Goal: Check status: Check status

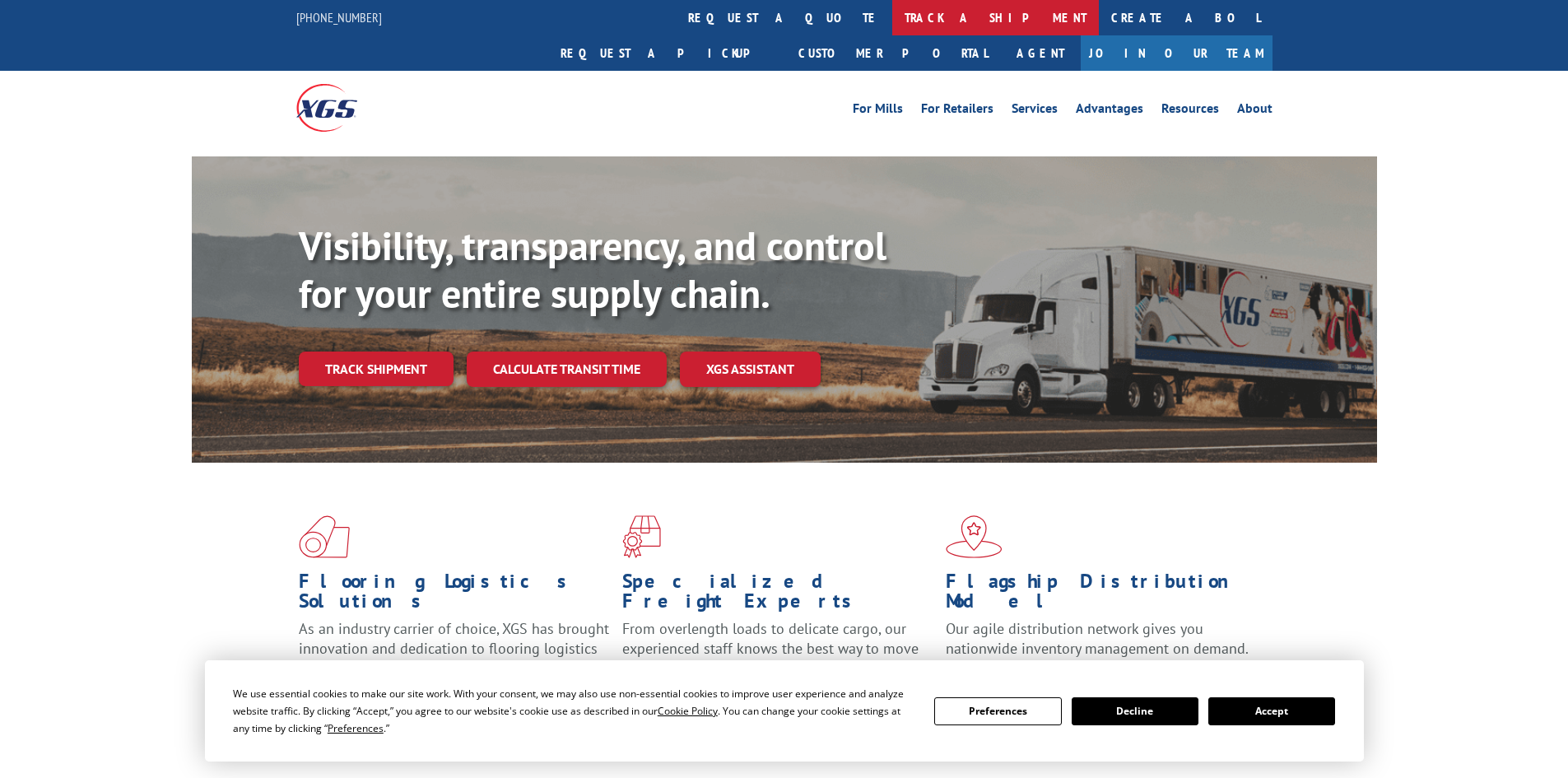
click at [892, 21] on link "track a shipment" at bounding box center [996, 18] width 207 height 36
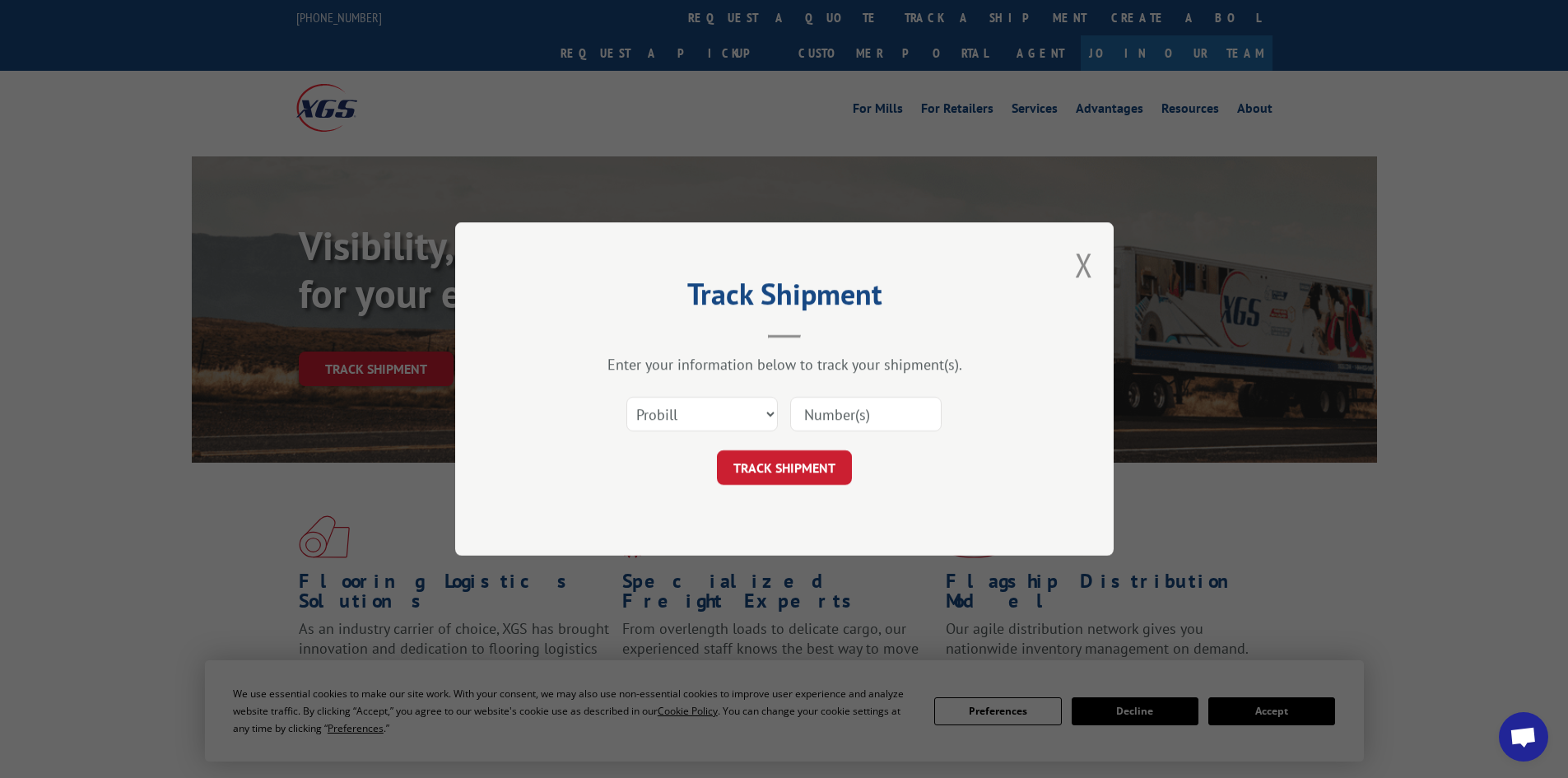
paste input "2562278"
type input "2562278"
click at [763, 465] on button "TRACK SHIPMENT" at bounding box center [784, 467] width 135 height 35
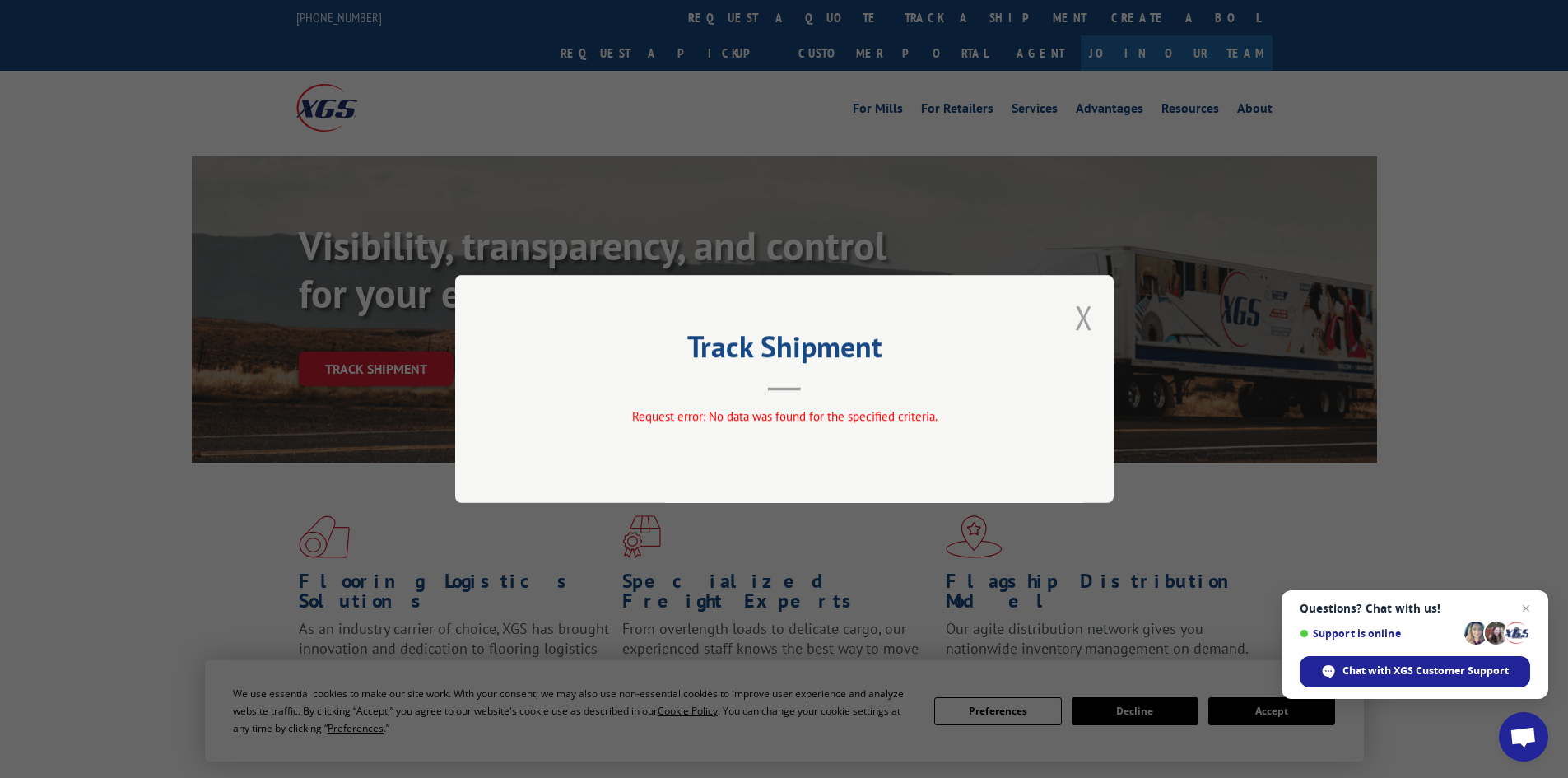
click at [1085, 317] on button "Close modal" at bounding box center [1084, 318] width 18 height 44
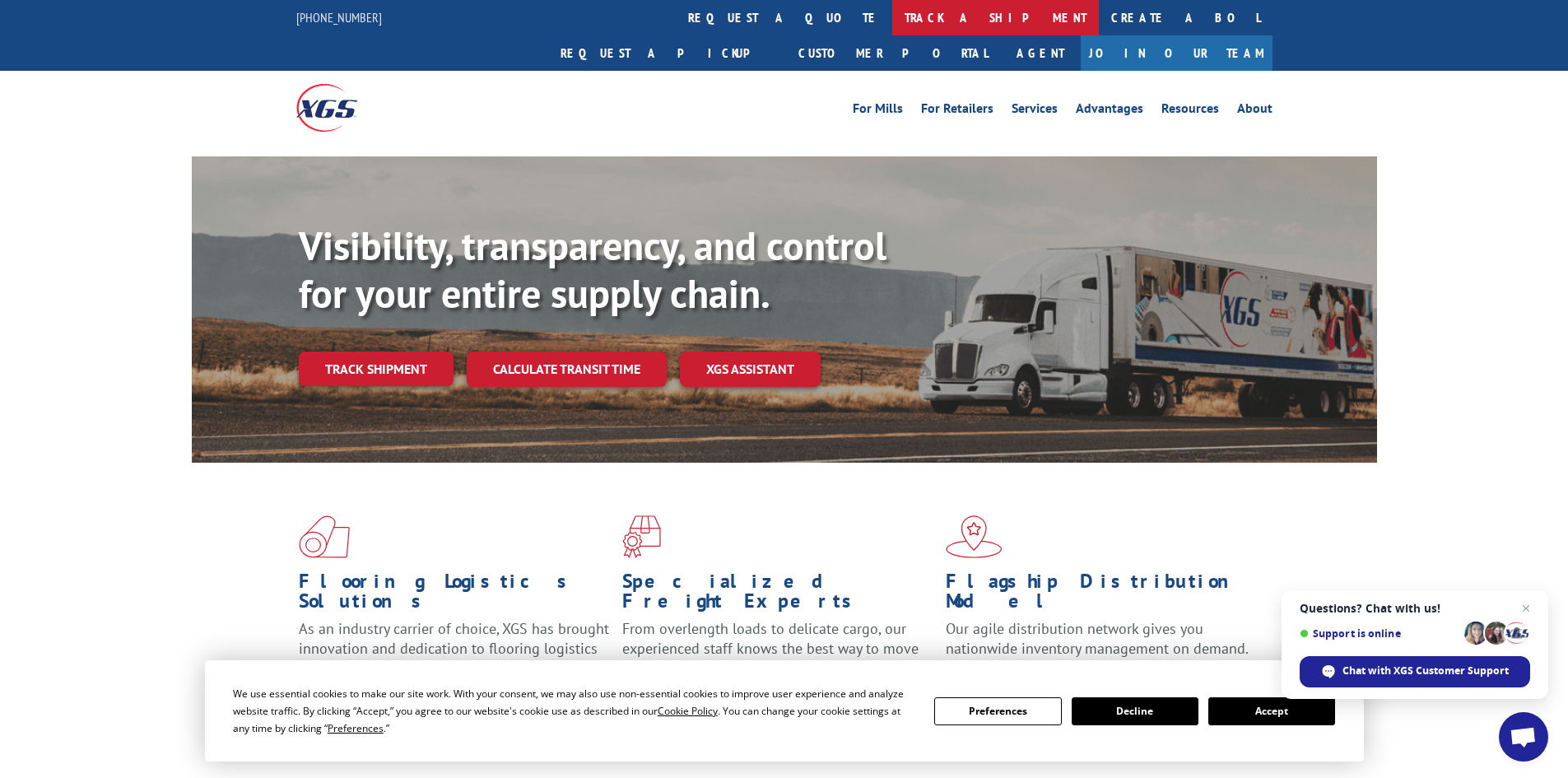
click at [892, 4] on link "track a shipment" at bounding box center [996, 18] width 207 height 36
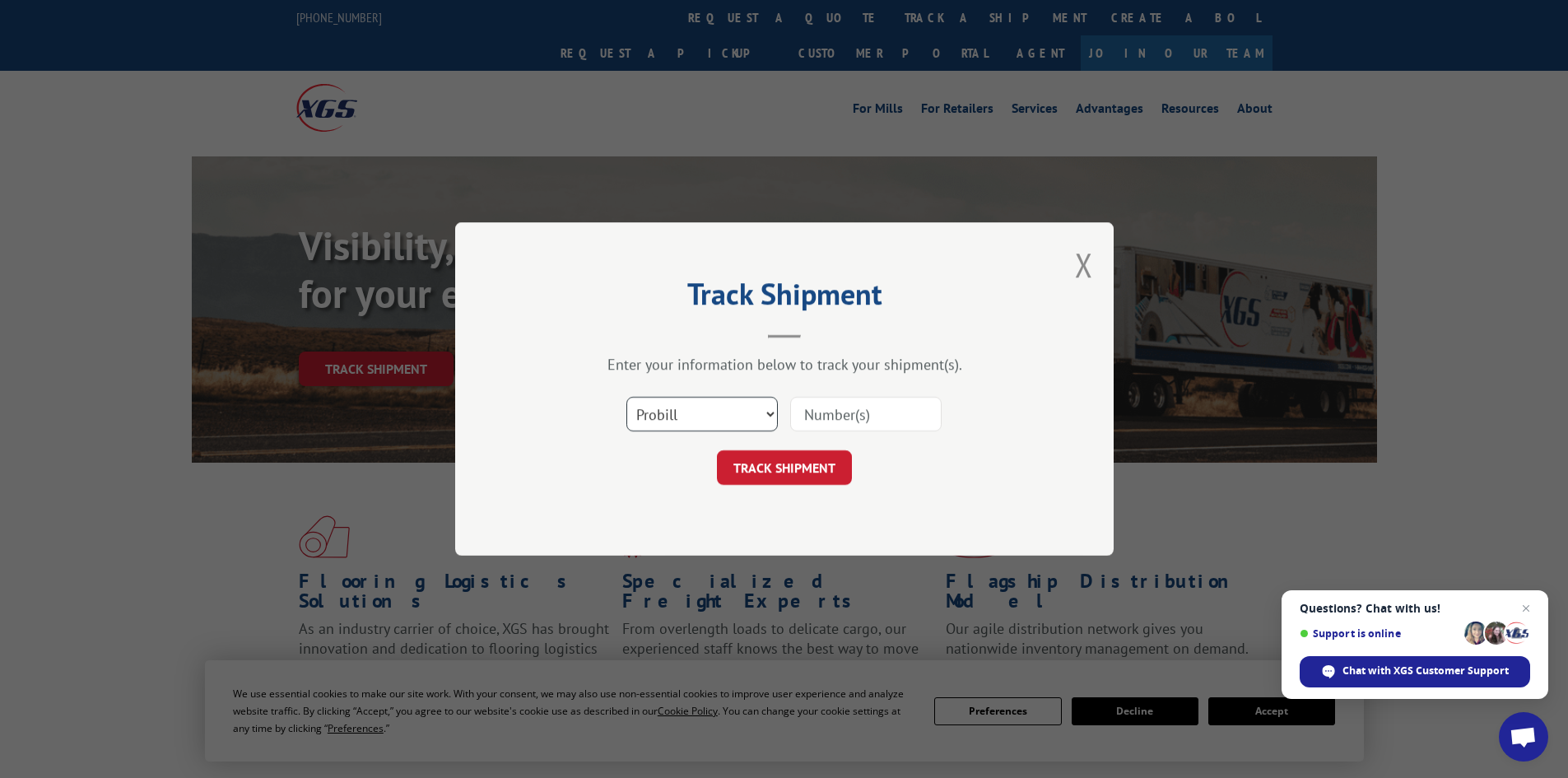
click at [660, 403] on select "Select category... Probill BOL PO" at bounding box center [702, 414] width 151 height 35
select select "bol"
click at [626, 397] on select "Select category... Probill BOL PO" at bounding box center [702, 414] width 151 height 35
paste input "2562278"
type input "2562278"
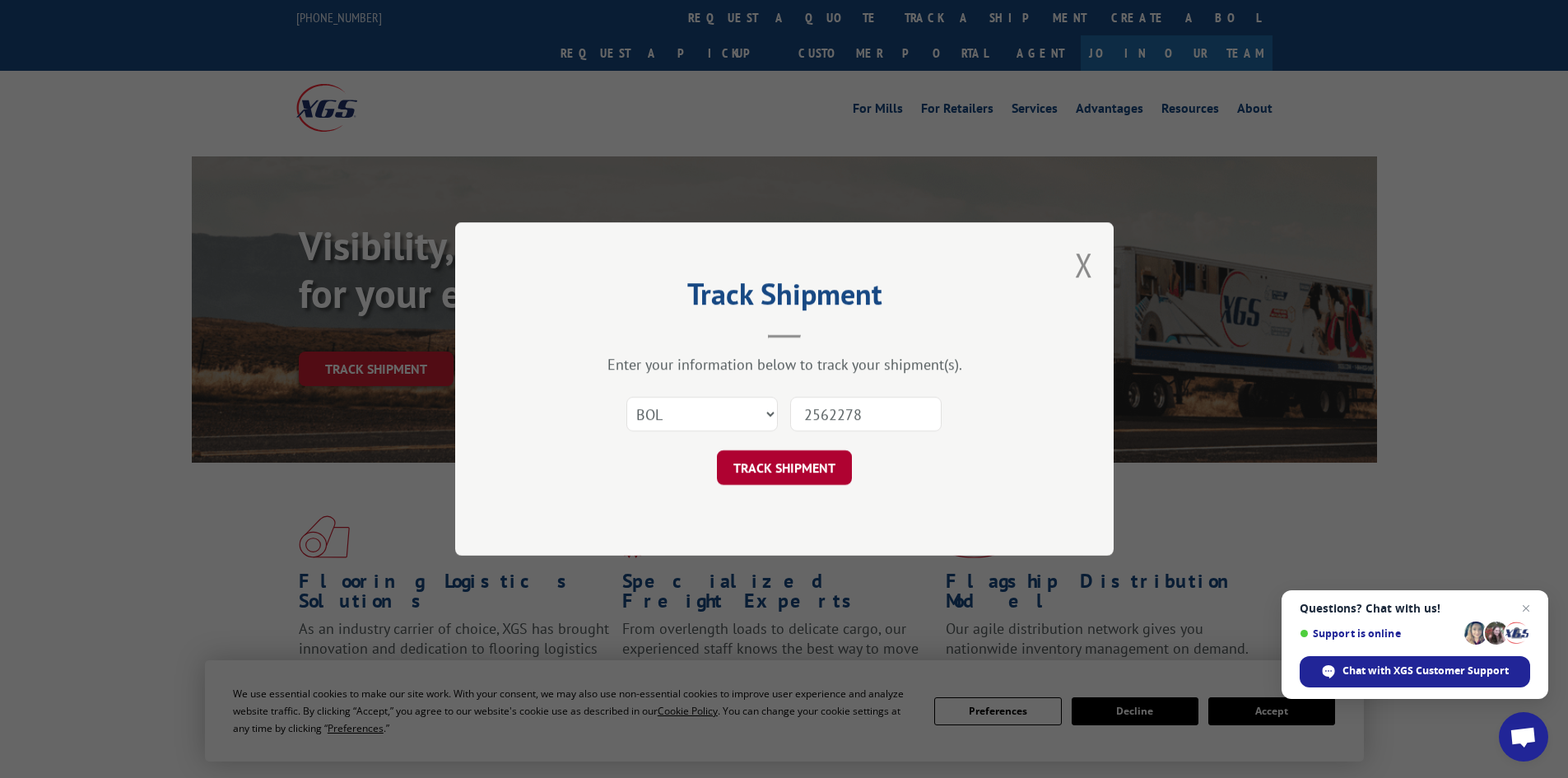
click at [802, 463] on button "TRACK SHIPMENT" at bounding box center [784, 467] width 135 height 35
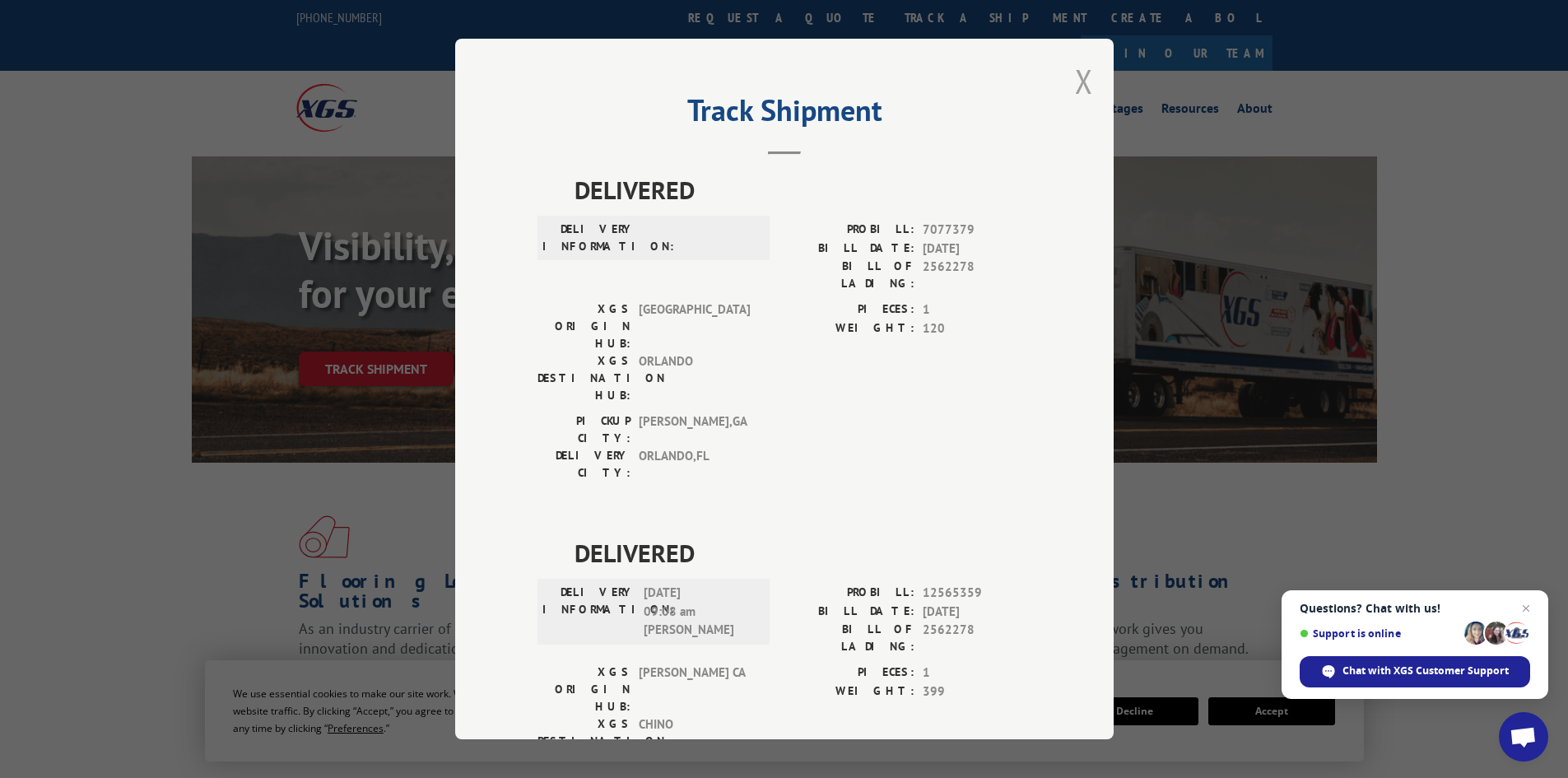
click at [1075, 88] on button "Close modal" at bounding box center [1084, 82] width 18 height 44
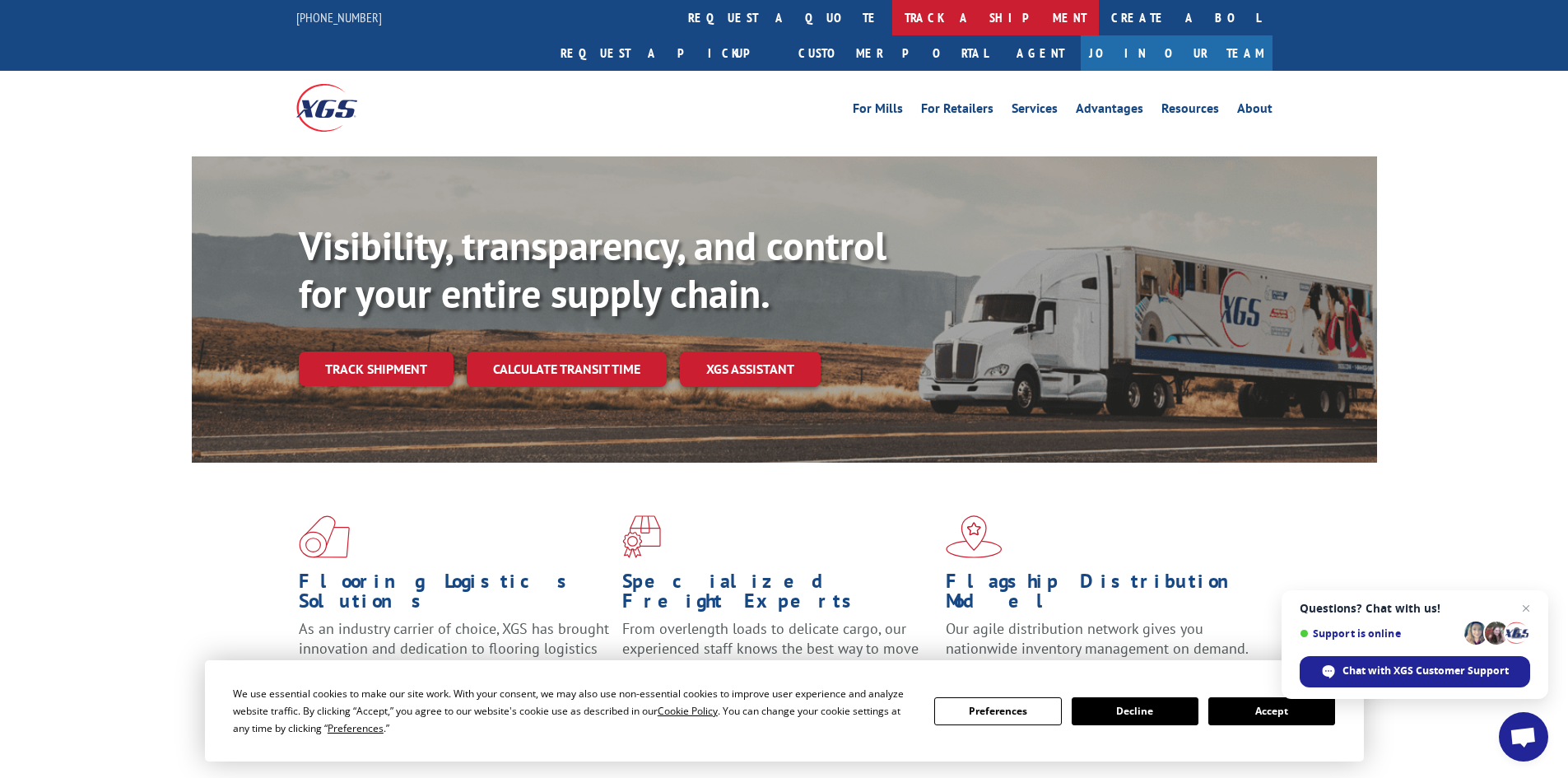
click at [892, 21] on link "track a shipment" at bounding box center [996, 18] width 207 height 36
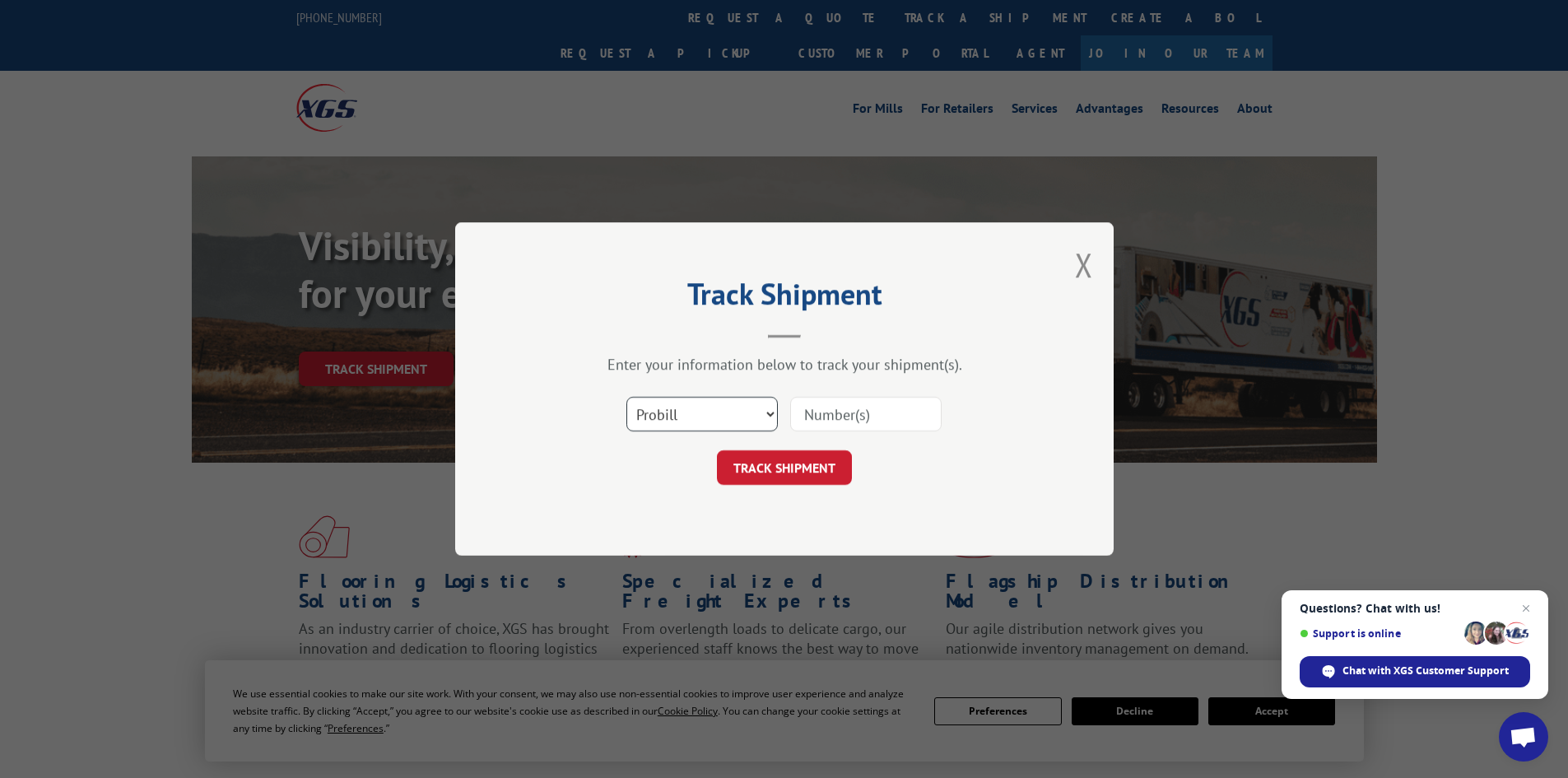
drag, startPoint x: 707, startPoint y: 419, endPoint x: 701, endPoint y: 426, distance: 9.2
click at [706, 419] on select "Select category... Probill BOL PO" at bounding box center [702, 414] width 151 height 35
select select "po"
click at [626, 397] on select "Select category... Probill BOL PO" at bounding box center [702, 414] width 151 height 35
click at [869, 409] on input at bounding box center [866, 414] width 151 height 35
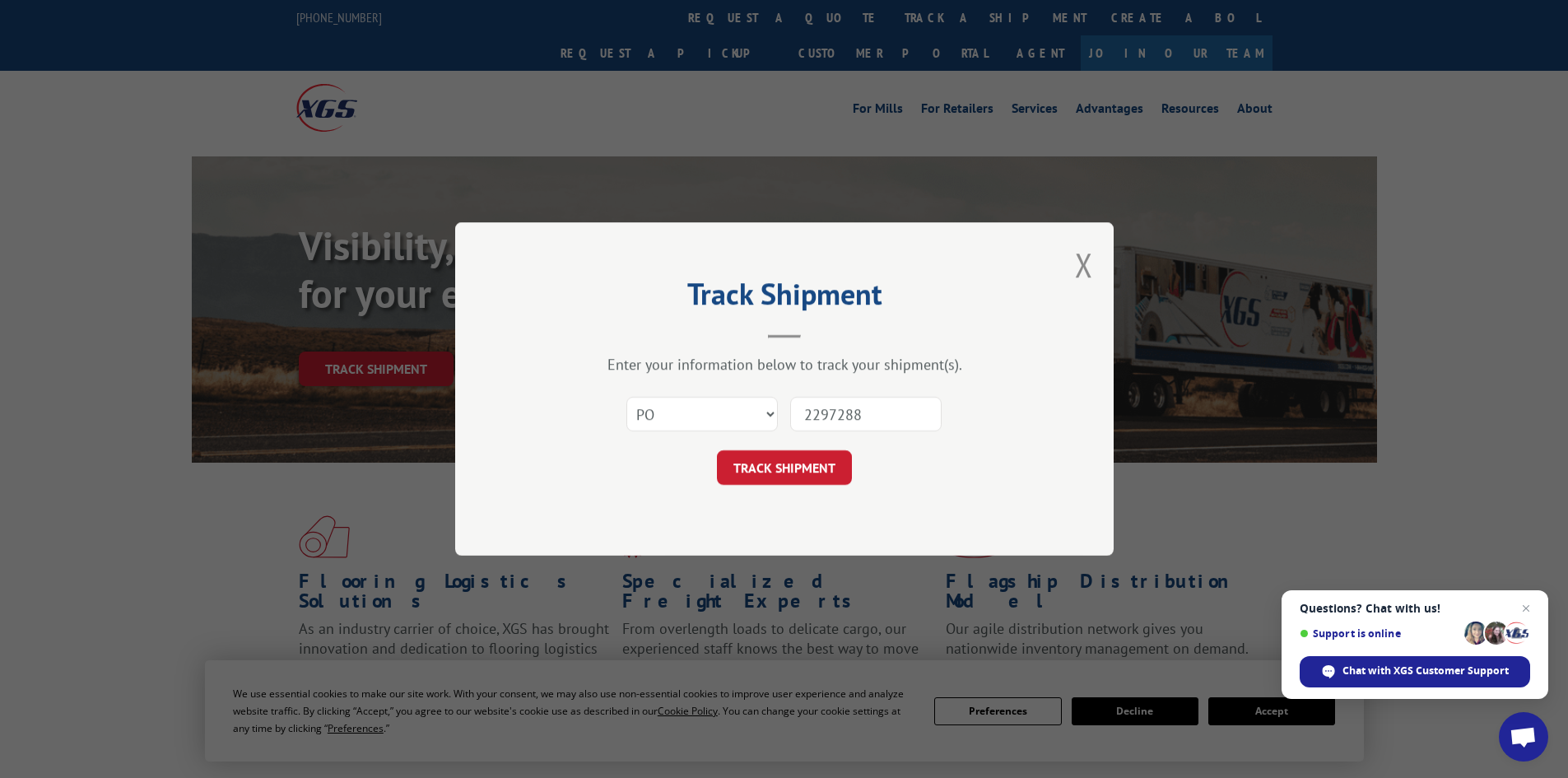
click at [831, 411] on input "2297288" at bounding box center [866, 414] width 151 height 35
click at [834, 411] on input "2297288" at bounding box center [866, 414] width 151 height 35
type input "22973288"
click at [807, 457] on button "TRACK SHIPMENT" at bounding box center [784, 467] width 135 height 35
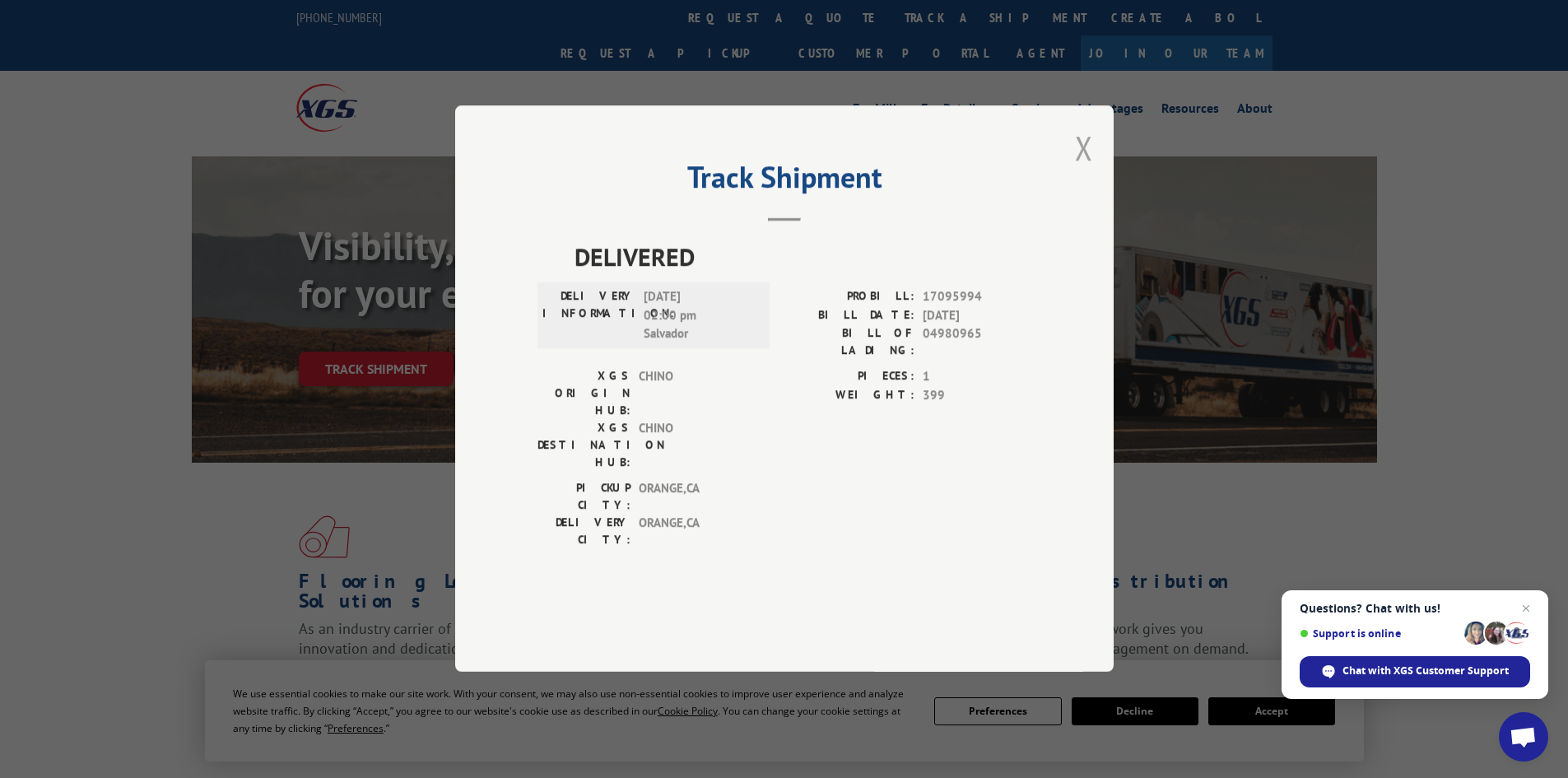
click at [1081, 169] on button "Close modal" at bounding box center [1084, 147] width 18 height 44
